Goal: Information Seeking & Learning: Learn about a topic

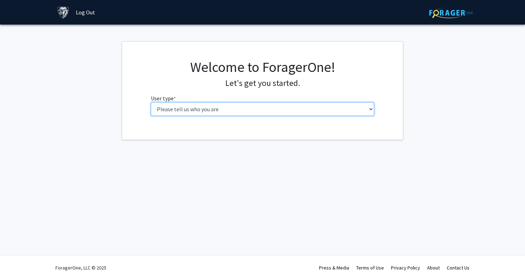
select select "1: undergrad"
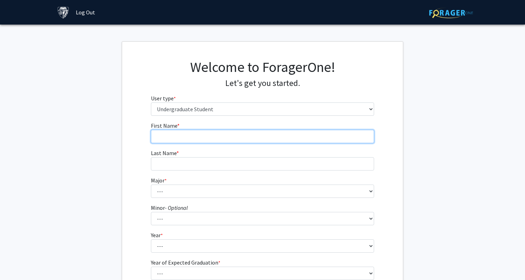
click at [164, 134] on input "First Name * required" at bounding box center [263, 136] width 224 height 13
type input "[PERSON_NAME]"
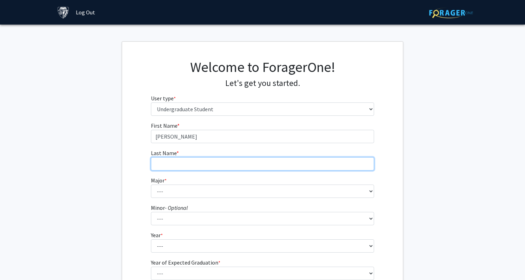
click at [170, 167] on input "Last Name * required" at bounding box center [263, 163] width 224 height 13
type input "[PERSON_NAME]"
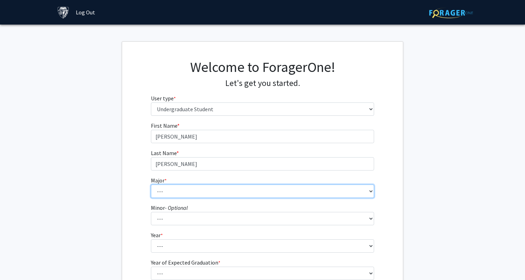
select select "41: 55"
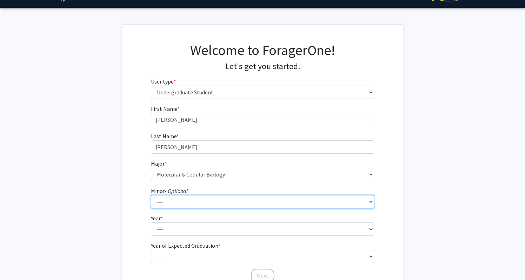
scroll to position [23, 0]
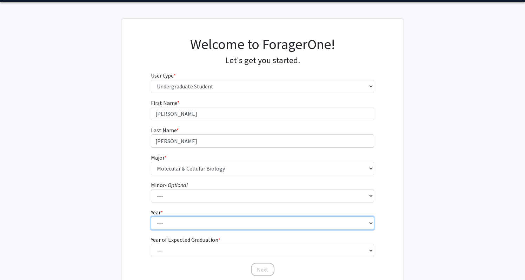
select select "2: sophomore"
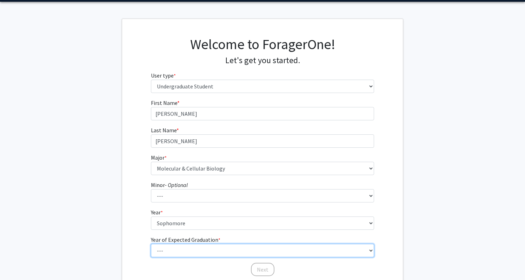
select select "4: 2028"
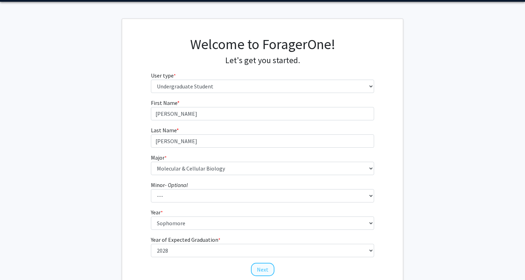
click at [262, 268] on button "Next" at bounding box center [263, 269] width 24 height 13
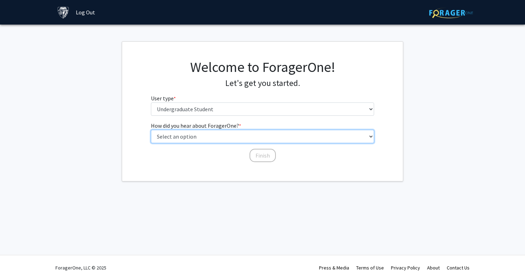
select select "1: peer_recommendation"
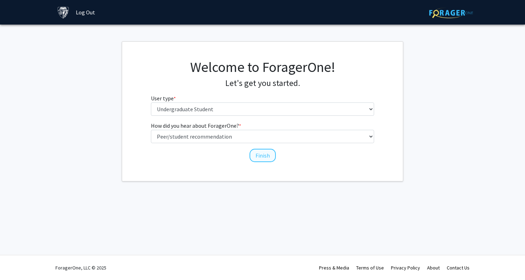
click at [264, 155] on button "Finish" at bounding box center [262, 155] width 26 height 13
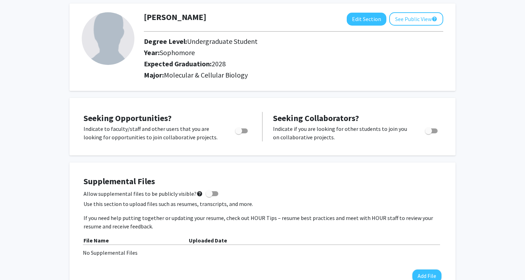
scroll to position [36, 0]
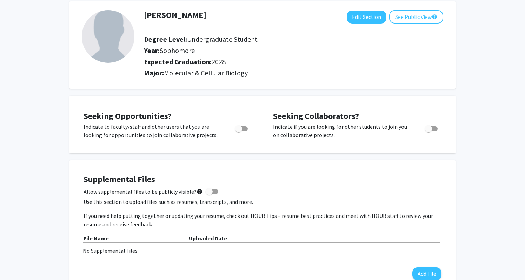
click at [244, 129] on span "Toggle" at bounding box center [241, 128] width 13 height 5
click at [239, 131] on input "Are you actively seeking opportunities?" at bounding box center [238, 131] width 0 height 0
checkbox input "true"
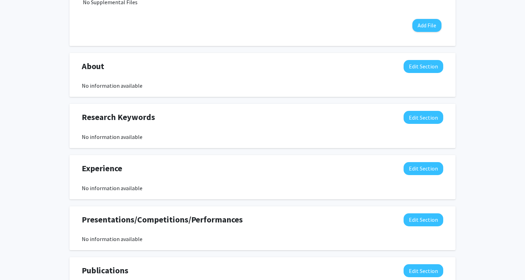
scroll to position [285, 0]
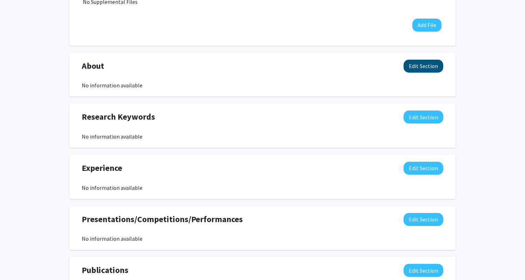
click at [418, 70] on button "Edit Section" at bounding box center [424, 66] width 40 height 13
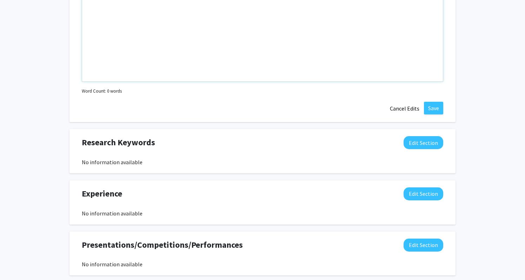
scroll to position [419, 0]
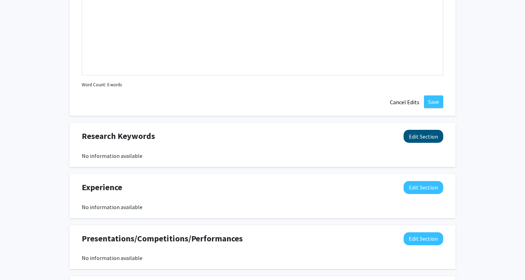
click at [424, 138] on button "Edit Section" at bounding box center [424, 136] width 40 height 13
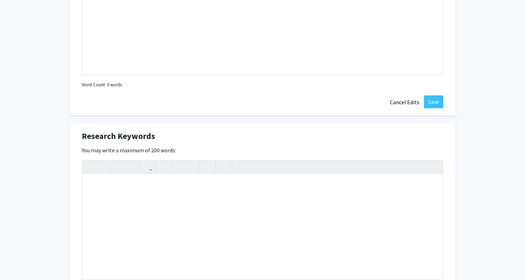
click at [424, 138] on div "Research Keywords Edit Section" at bounding box center [262, 138] width 372 height 16
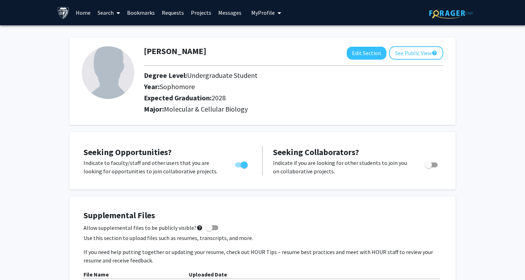
scroll to position [0, 0]
click at [82, 13] on link "Home" at bounding box center [83, 12] width 22 height 25
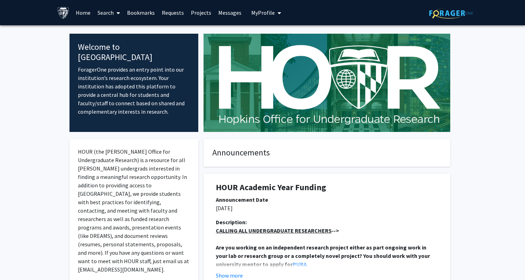
click at [261, 13] on span "My Profile" at bounding box center [263, 12] width 24 height 7
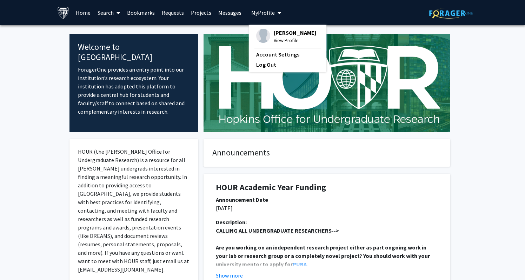
click at [229, 15] on link "Messages" at bounding box center [230, 12] width 30 height 25
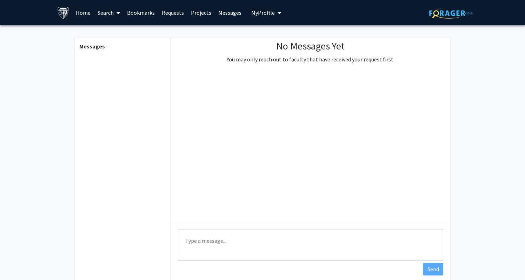
click at [195, 12] on link "Projects" at bounding box center [200, 12] width 27 height 25
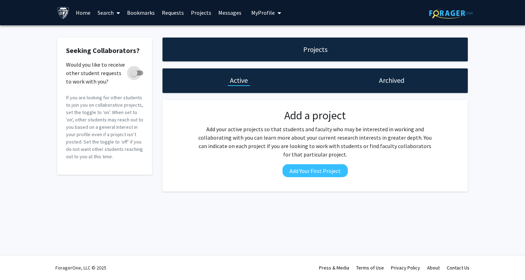
click at [140, 74] on span at bounding box center [137, 73] width 13 height 5
click at [134, 75] on input "Would you like to receive other student requests to work with you?" at bounding box center [134, 75] width 0 height 0
click at [133, 72] on span at bounding box center [137, 73] width 13 height 5
click at [134, 75] on input "Would you like to receive other student requests to work with you?" at bounding box center [134, 75] width 0 height 0
checkbox input "false"
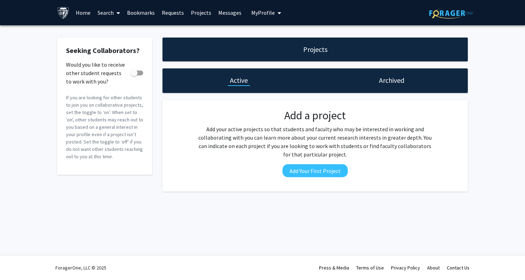
click at [369, 82] on div "Archived" at bounding box center [391, 80] width 153 height 25
click at [135, 13] on link "Bookmarks" at bounding box center [141, 12] width 35 height 25
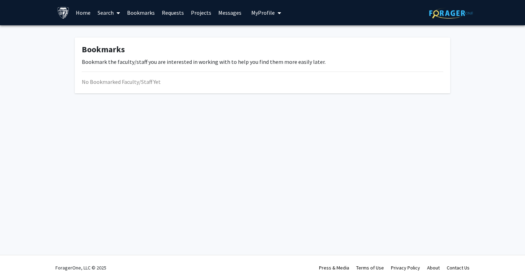
click at [108, 14] on link "Search" at bounding box center [108, 12] width 29 height 25
click at [114, 32] on span "Faculty/Staff" at bounding box center [120, 32] width 52 height 14
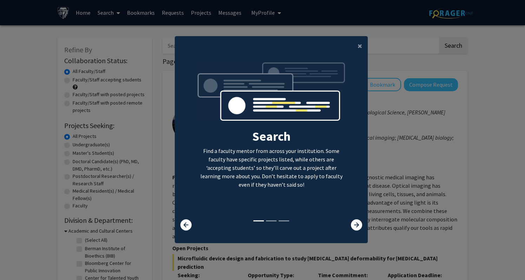
scroll to position [1, 0]
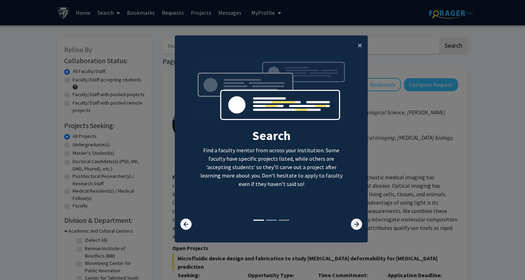
click at [354, 225] on icon at bounding box center [356, 224] width 11 height 11
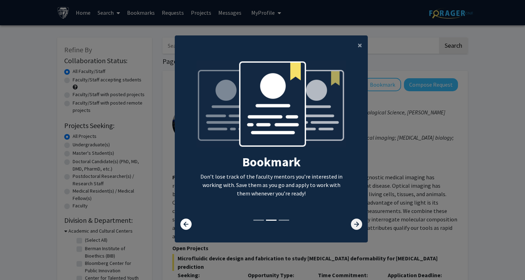
click at [354, 225] on icon at bounding box center [356, 224] width 11 height 11
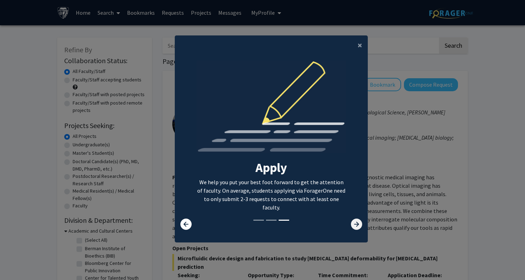
click at [354, 225] on icon at bounding box center [356, 224] width 11 height 11
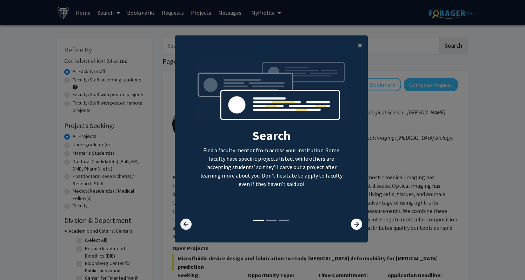
click at [187, 228] on icon at bounding box center [185, 224] width 11 height 11
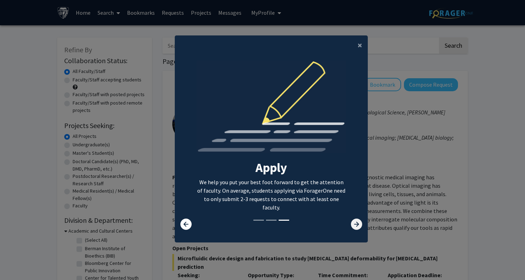
click at [357, 226] on icon at bounding box center [356, 224] width 11 height 11
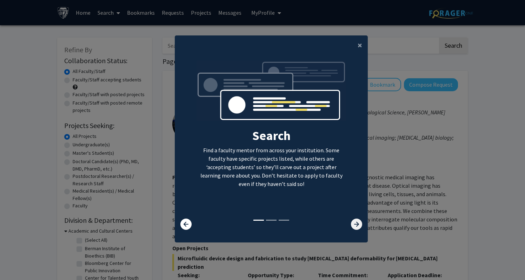
click at [357, 226] on icon at bounding box center [356, 224] width 11 height 11
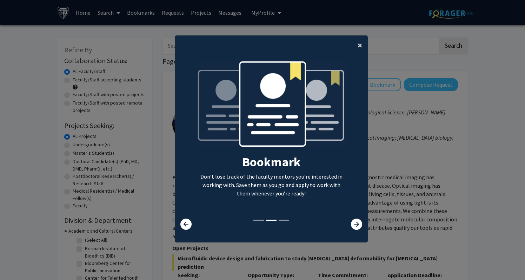
click at [356, 44] on button "×" at bounding box center [360, 45] width 16 height 20
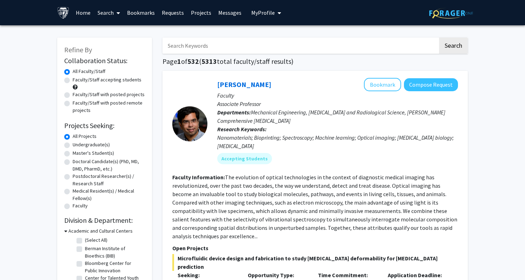
click at [93, 82] on label "Faculty/Staff accepting students" at bounding box center [107, 79] width 69 height 7
click at [77, 81] on input "Faculty/Staff accepting students" at bounding box center [75, 78] width 5 height 5
radio input "true"
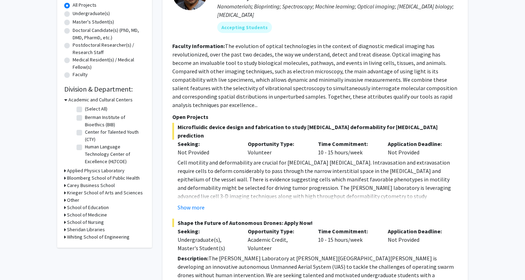
scroll to position [134, 0]
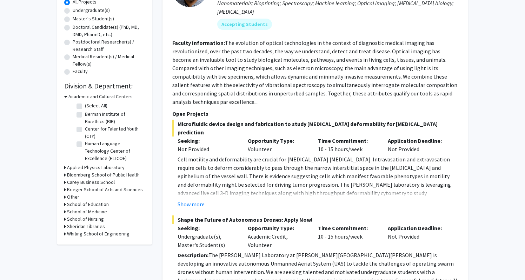
click at [63, 98] on div "Refine By Collaboration Status: Collaboration Status All Faculty/Staff Collabor…" at bounding box center [104, 73] width 95 height 341
click at [67, 96] on div "Academic and Cultural Centers" at bounding box center [104, 96] width 81 height 7
click at [67, 98] on icon at bounding box center [65, 96] width 3 height 7
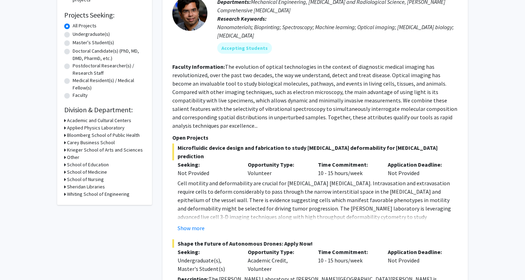
scroll to position [113, 0]
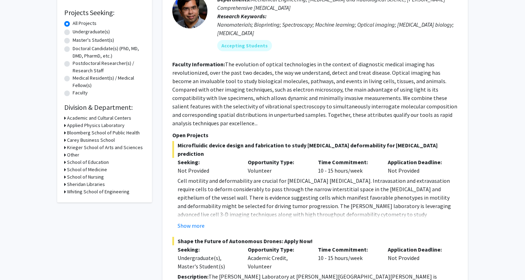
click at [66, 171] on div "School of Medicine" at bounding box center [104, 169] width 81 height 7
click at [73, 170] on h3 "School of Medicine" at bounding box center [87, 169] width 40 height 7
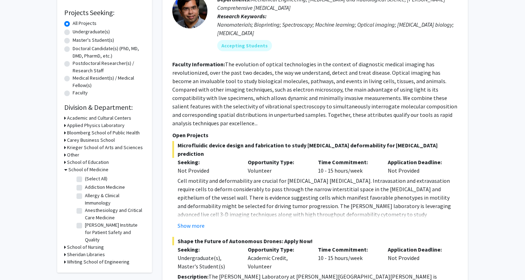
click at [85, 180] on label "(Select All)" at bounding box center [96, 178] width 22 height 7
click at [85, 180] on input "(Select All)" at bounding box center [87, 177] width 5 height 5
checkbox input "true"
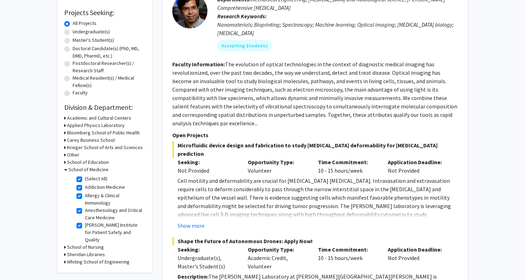
checkbox input "true"
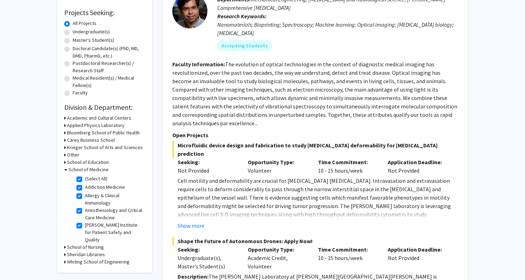
checkbox input "true"
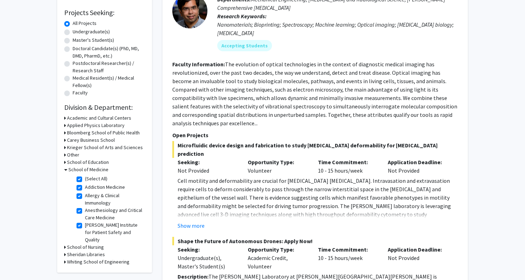
checkbox input "true"
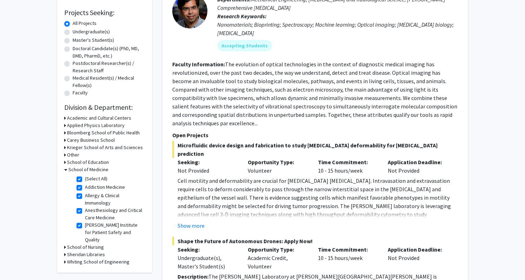
checkbox input "true"
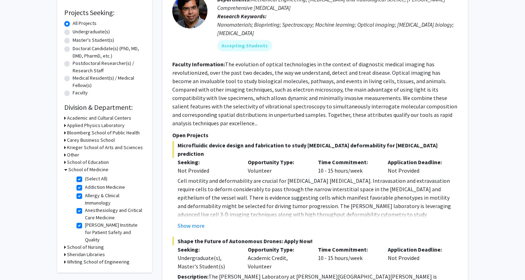
checkbox input "true"
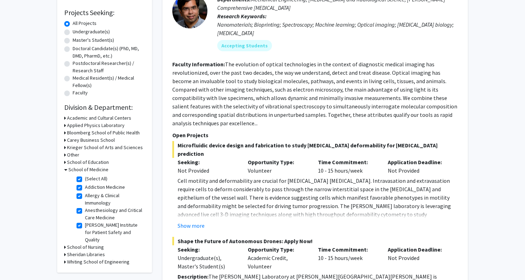
checkbox input "true"
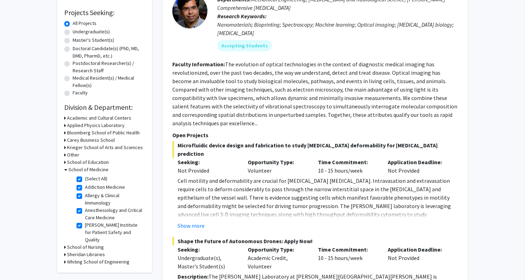
checkbox input "true"
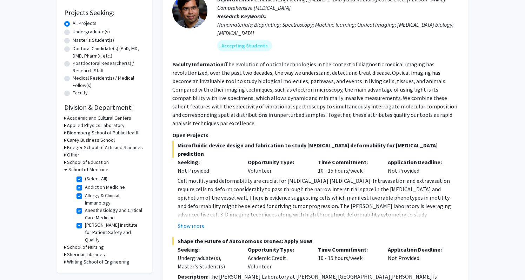
checkbox input "true"
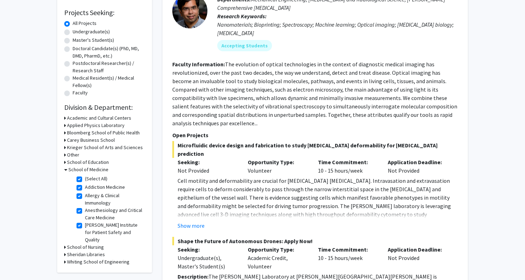
checkbox input "true"
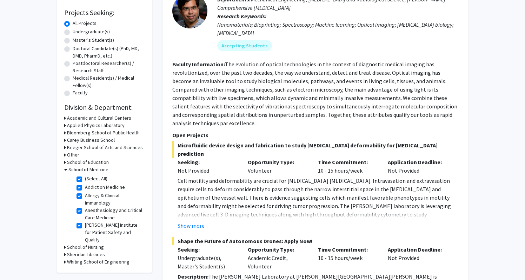
checkbox input "true"
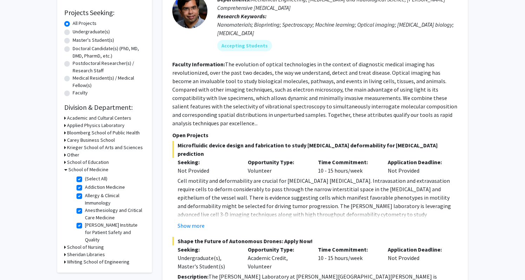
checkbox input "true"
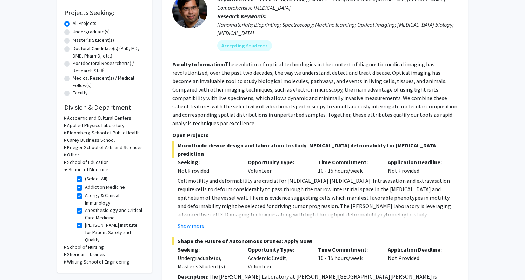
checkbox input "true"
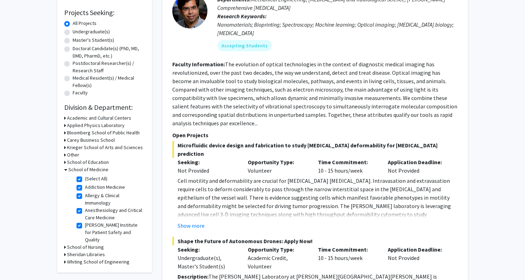
checkbox input "true"
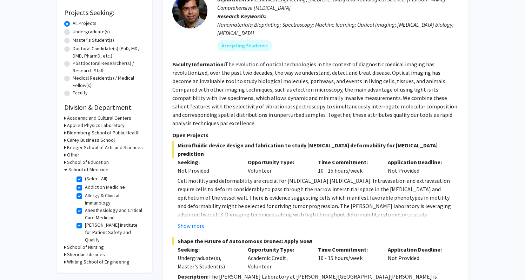
checkbox input "true"
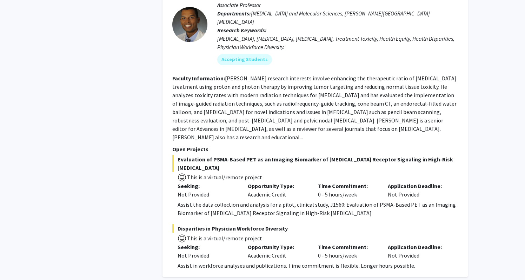
scroll to position [3134, 0]
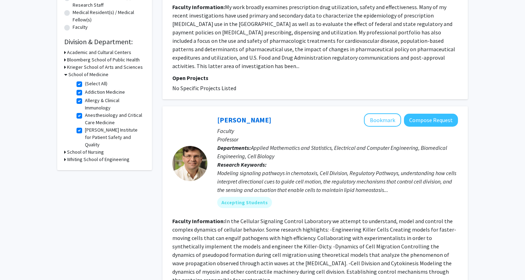
scroll to position [172, 0]
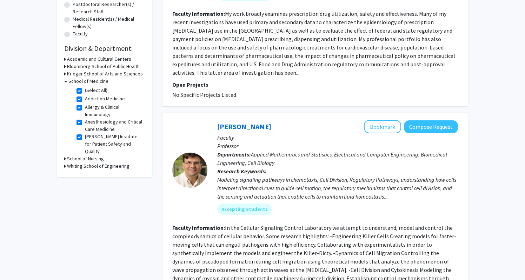
click at [85, 92] on label "(Select All)" at bounding box center [96, 90] width 22 height 7
click at [85, 91] on input "(Select All)" at bounding box center [87, 89] width 5 height 5
checkbox input "false"
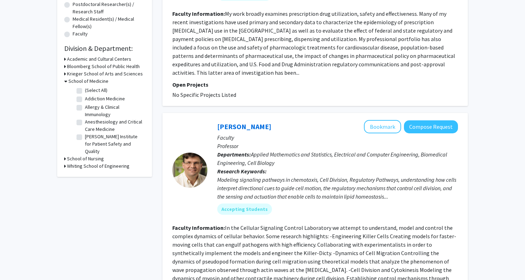
checkbox input "false"
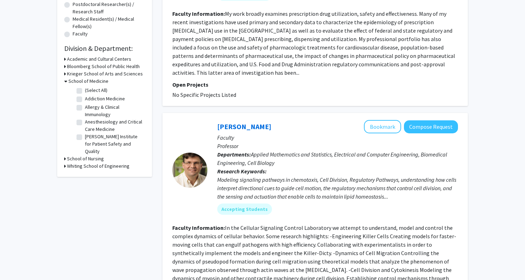
checkbox input "false"
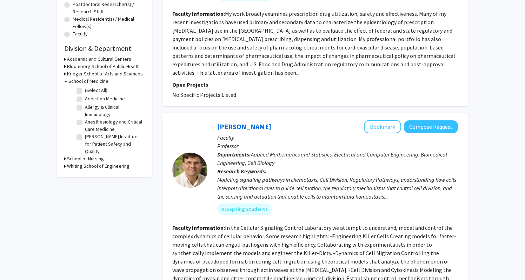
checkbox input "false"
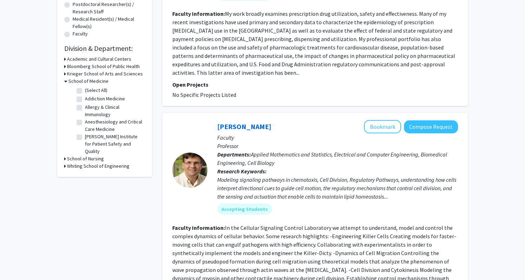
checkbox input "false"
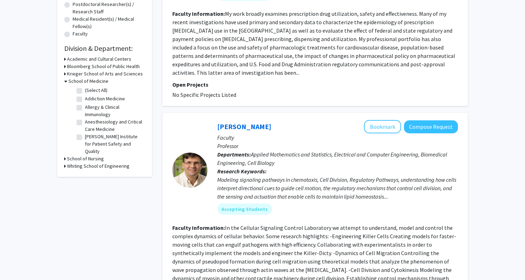
checkbox input "false"
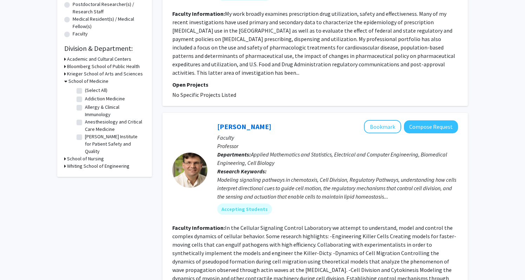
checkbox input "false"
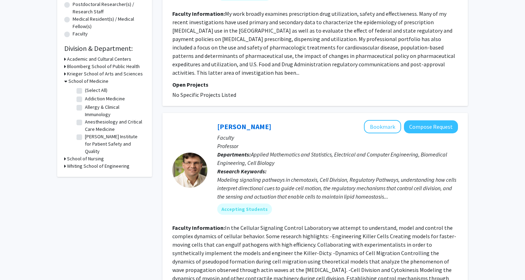
checkbox input "false"
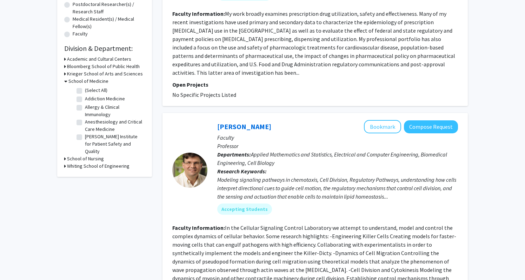
checkbox input "false"
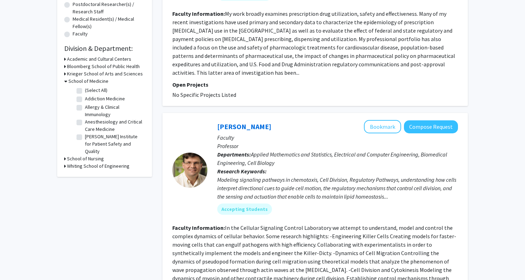
checkbox input "false"
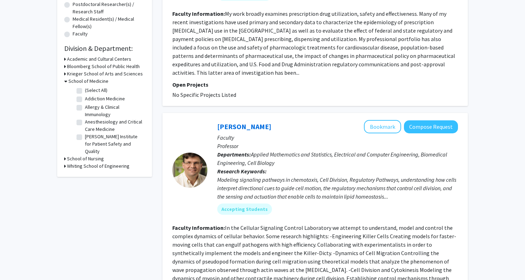
checkbox input "false"
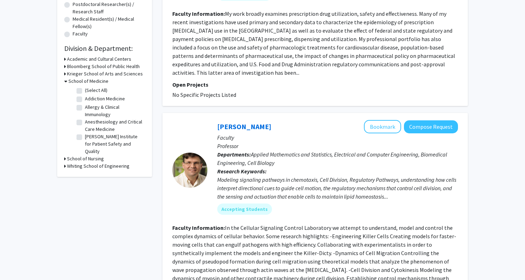
checkbox input "false"
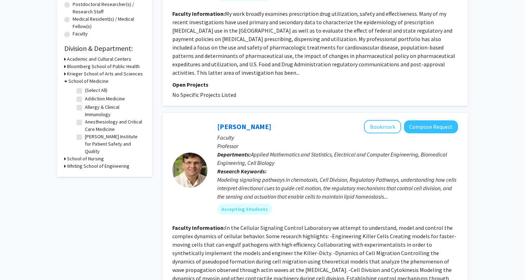
checkbox input "false"
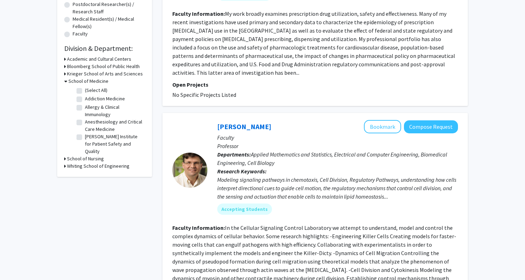
checkbox input "false"
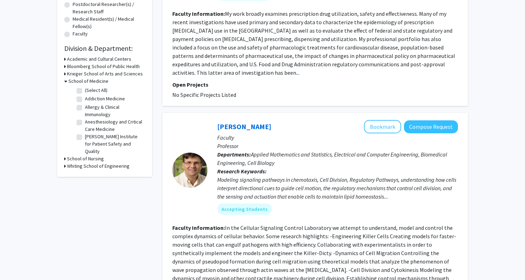
checkbox input "false"
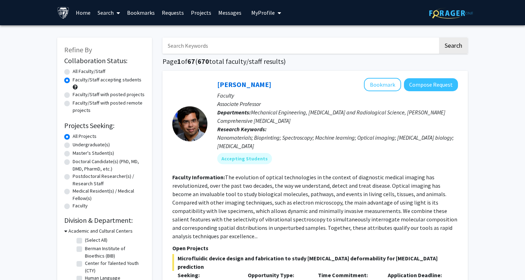
click at [204, 17] on link "Projects" at bounding box center [200, 12] width 27 height 25
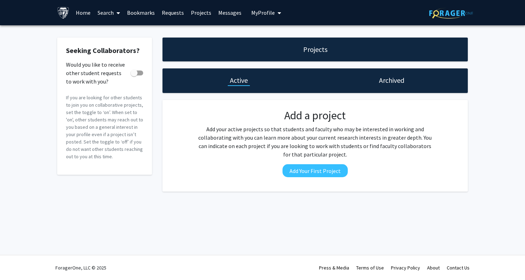
click at [171, 18] on link "Requests" at bounding box center [172, 12] width 29 height 25
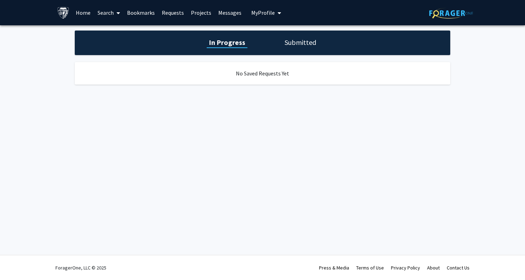
click at [88, 14] on link "Home" at bounding box center [83, 12] width 22 height 25
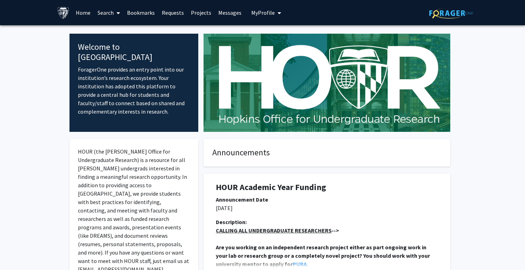
click at [452, 11] on img at bounding box center [451, 13] width 44 height 11
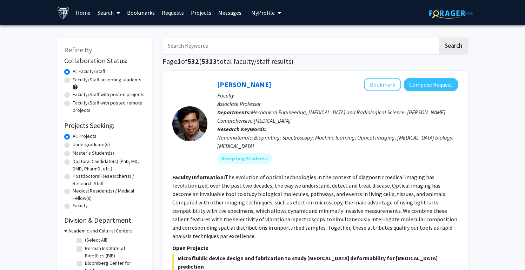
click at [83, 19] on link "Home" at bounding box center [83, 12] width 22 height 25
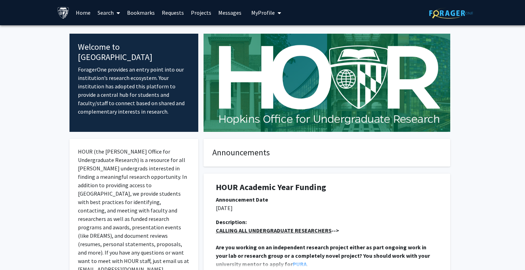
click at [262, 15] on span "My Profile" at bounding box center [263, 12] width 24 height 7
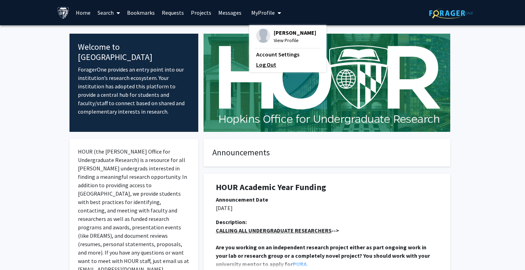
click at [276, 69] on link "Log Out" at bounding box center [287, 64] width 63 height 8
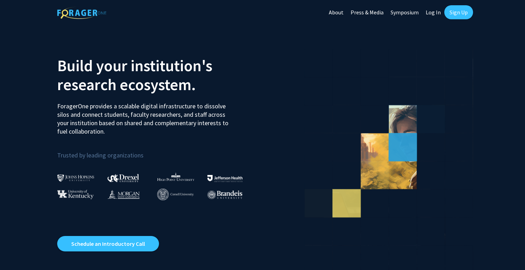
click at [437, 15] on link "Log In" at bounding box center [433, 12] width 22 height 25
select select
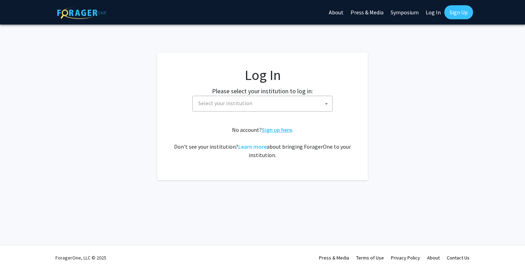
click at [275, 131] on link "Sign up here" at bounding box center [277, 129] width 30 height 7
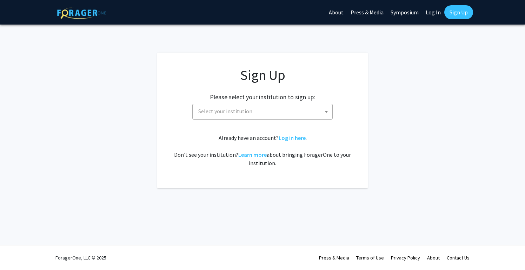
select select
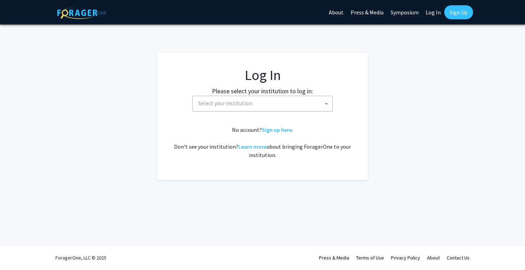
click at [256, 108] on span "Select your institution" at bounding box center [263, 103] width 137 height 14
click at [378, 69] on fg-login "Log In Please select your institution to log in: Baylor University Brandeis Uni…" at bounding box center [262, 117] width 525 height 128
